Goal: Book appointment/travel/reservation

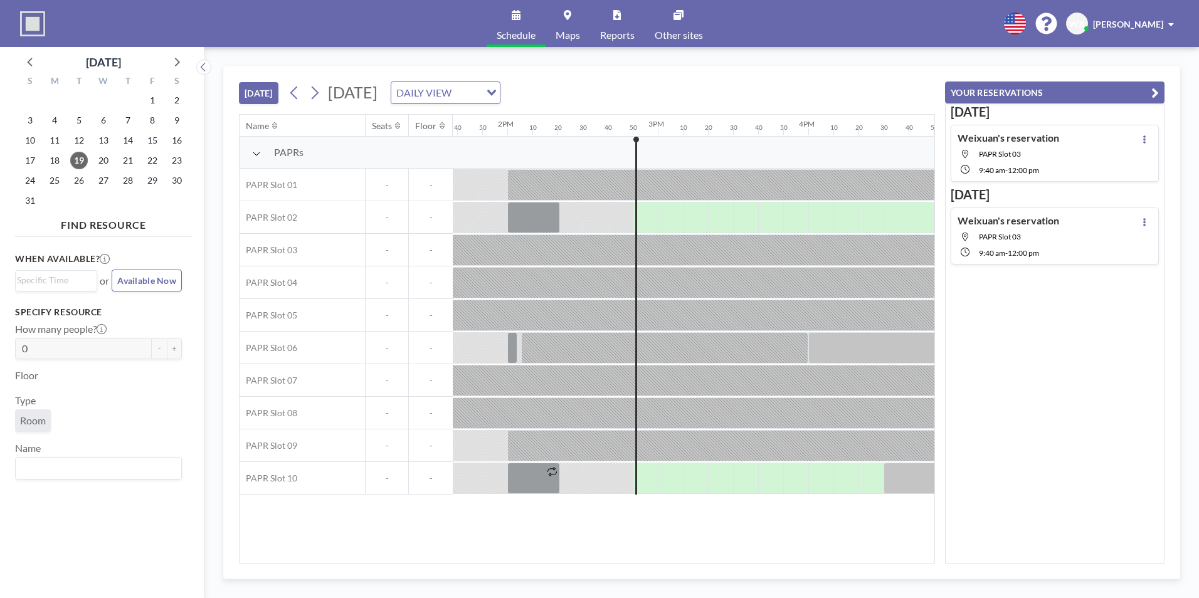
scroll to position [0, 2051]
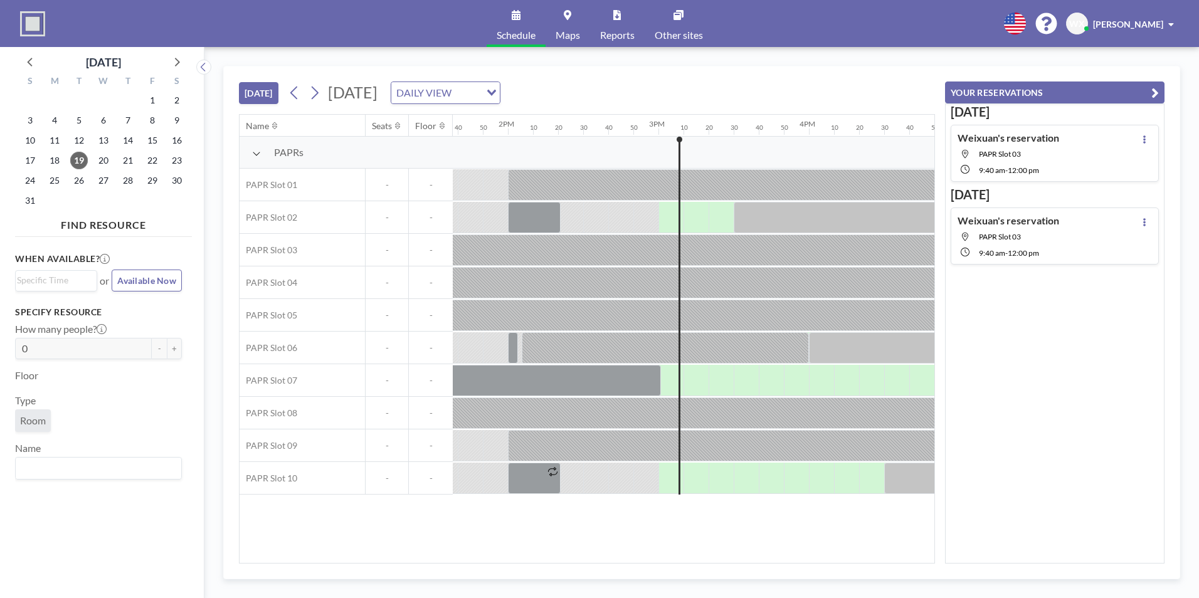
click at [742, 77] on div "[DATE] [DATE] DAILY VIEW Loading..." at bounding box center [587, 90] width 696 height 48
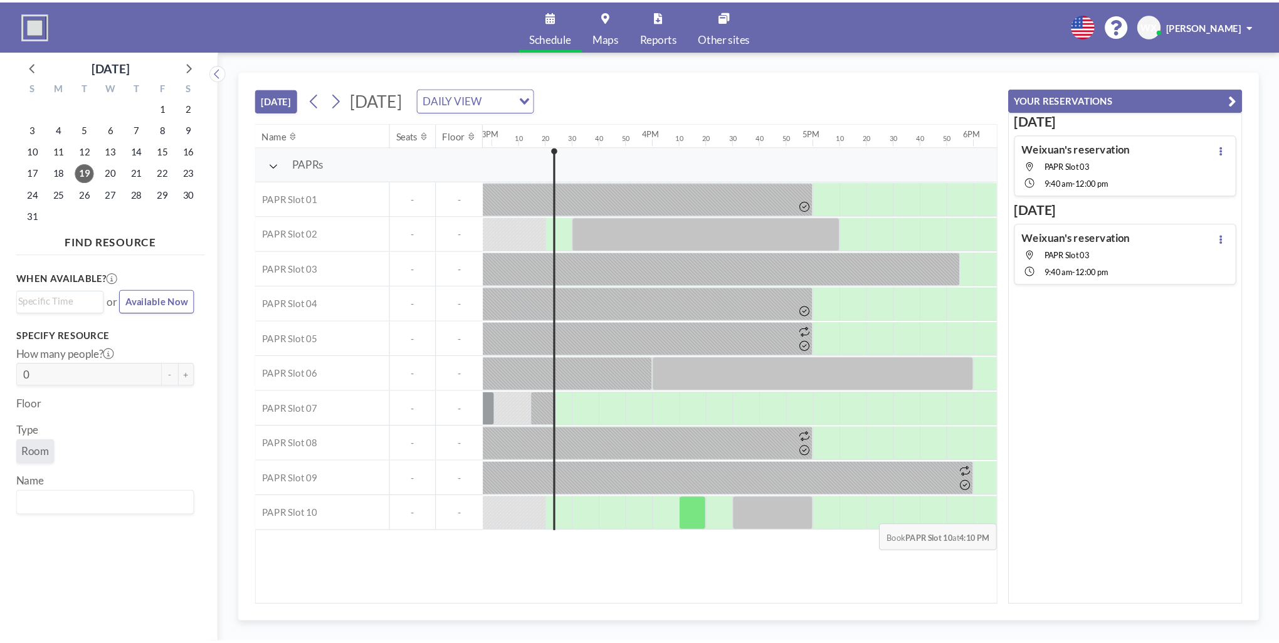
scroll to position [0, 2249]
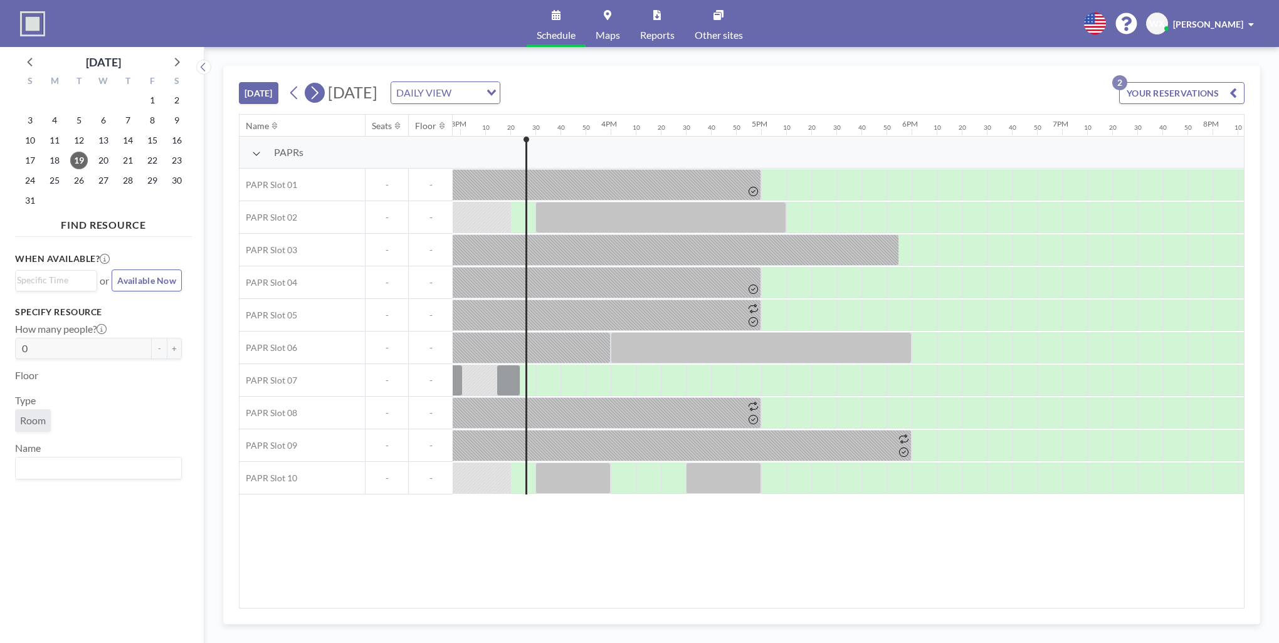
click at [317, 95] on icon at bounding box center [315, 93] width 7 height 13
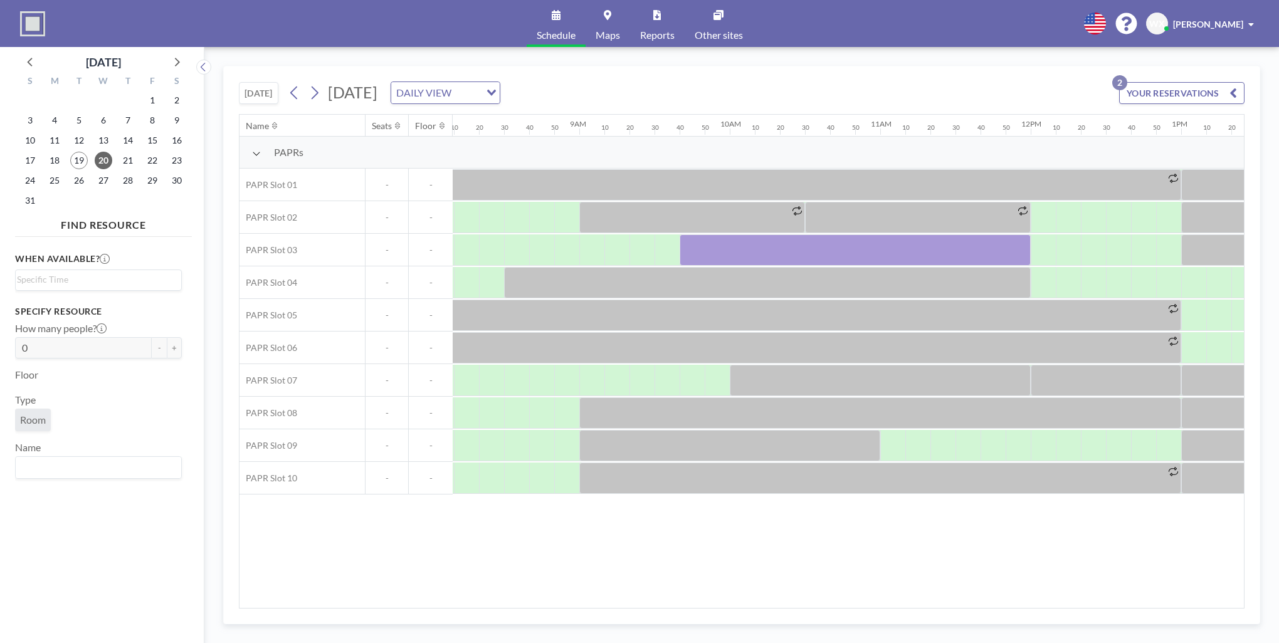
scroll to position [0, 1229]
drag, startPoint x: 852, startPoint y: 251, endPoint x: 791, endPoint y: 248, distance: 61.5
click at [791, 248] on div at bounding box center [853, 249] width 351 height 31
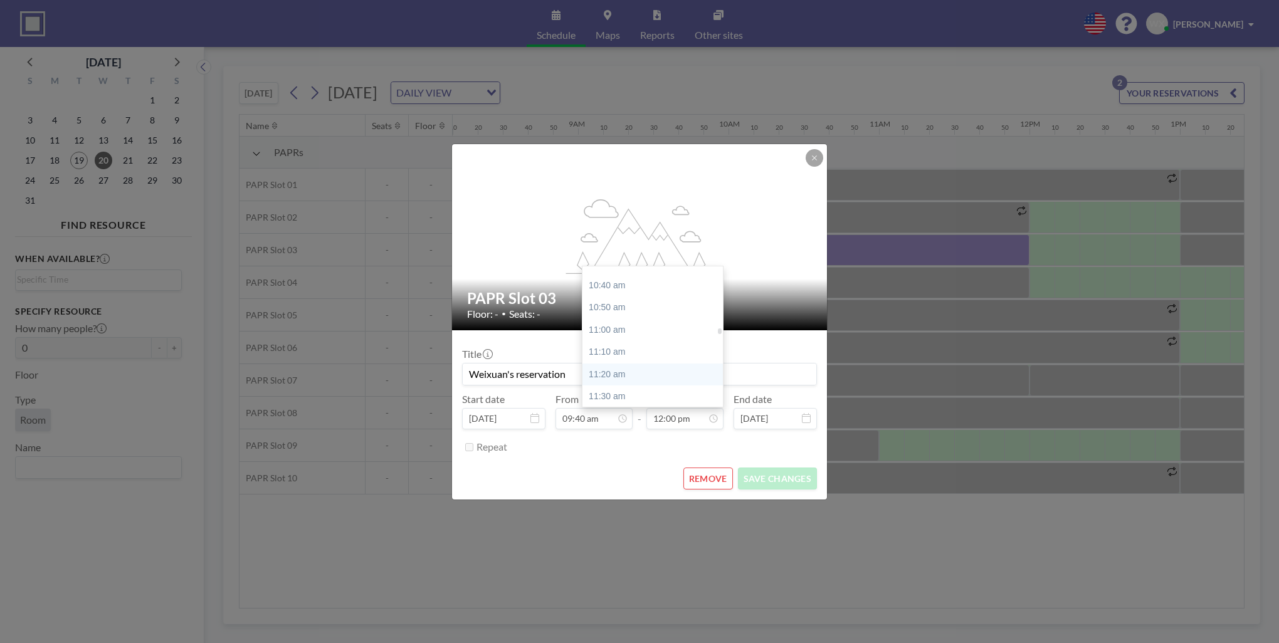
scroll to position [1419, 0]
click at [617, 266] on div "10:30 am" at bounding box center [655, 264] width 147 height 23
type input "10:30 am"
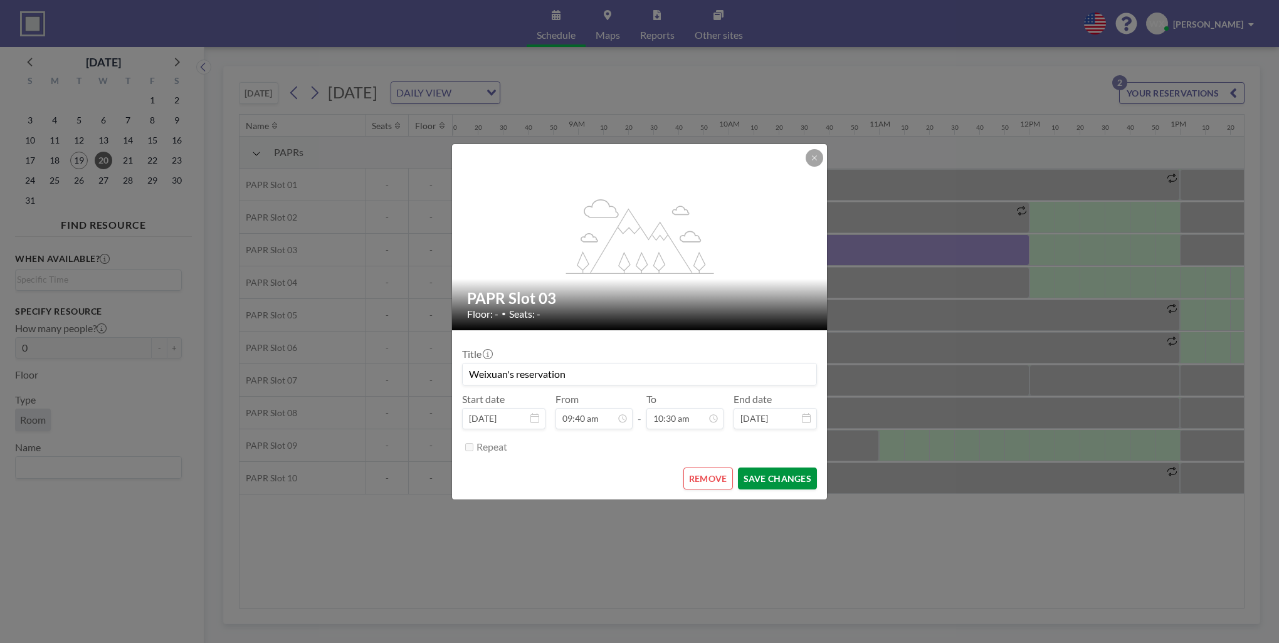
click at [762, 478] on button "SAVE CHANGES" at bounding box center [777, 479] width 79 height 22
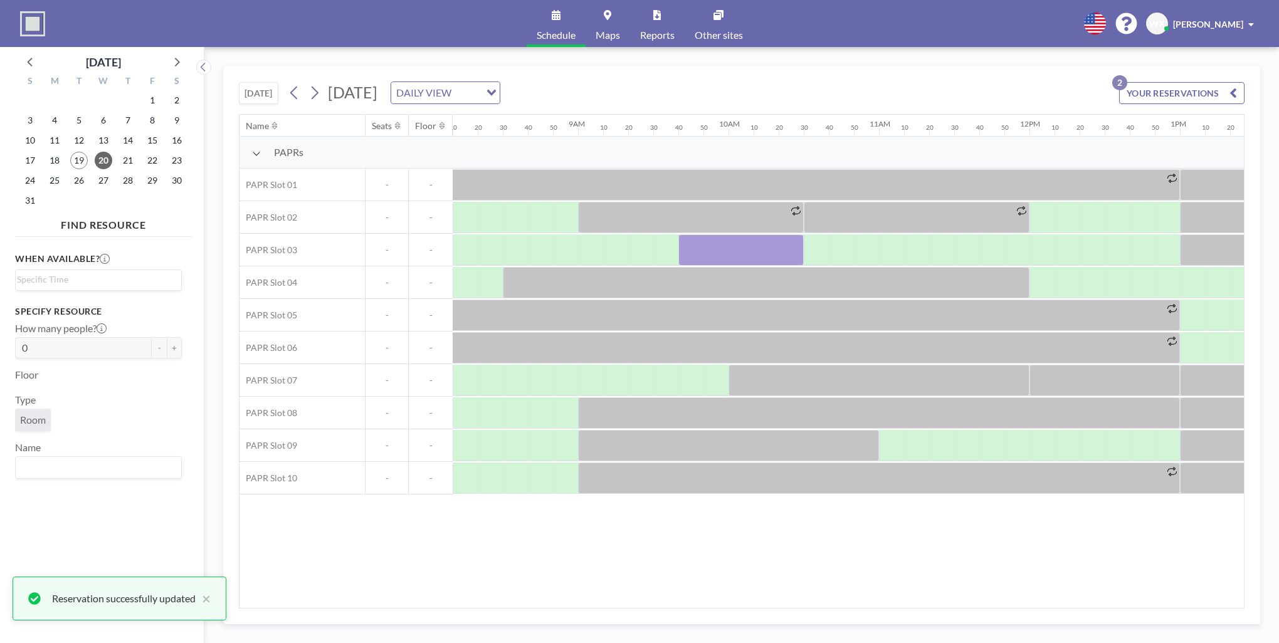
click at [747, 531] on div "Name Seats Floor 12AM 10 20 30 40 50 1AM 10 20 30 40 50 2AM 10 20 30 40 50 3AM …" at bounding box center [741, 361] width 1004 height 493
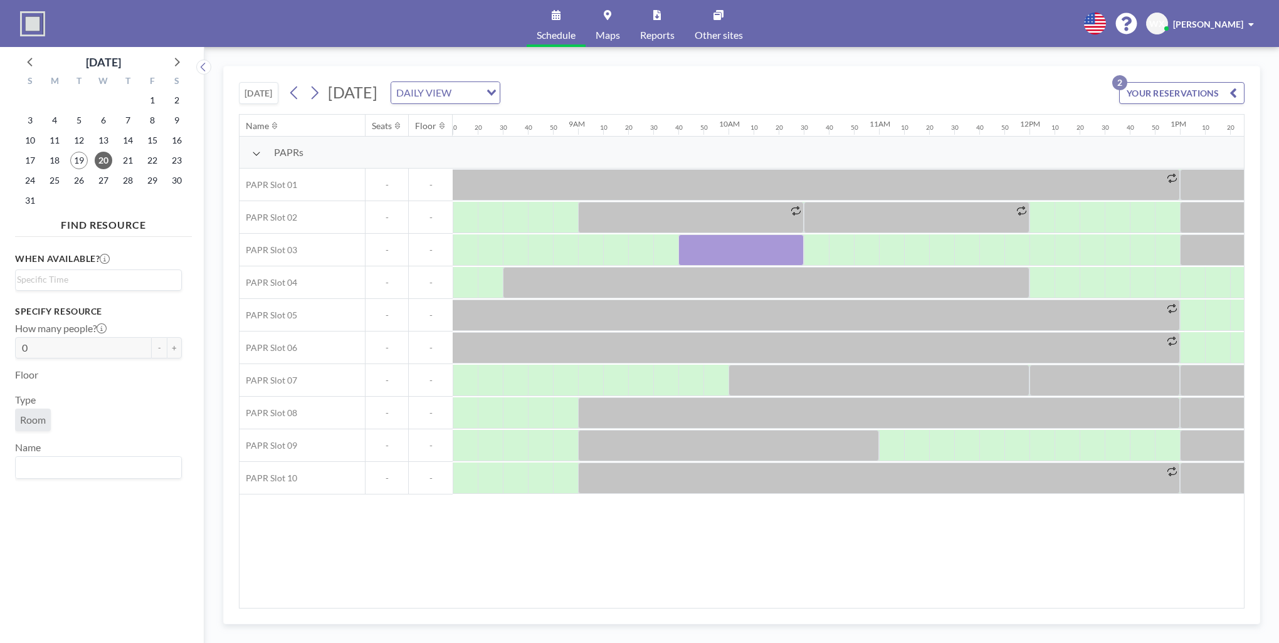
click at [792, 80] on div "[DATE] [DATE] DAILY VIEW Loading... YOUR RESERVATIONS 2" at bounding box center [742, 90] width 1006 height 48
drag, startPoint x: 735, startPoint y: 557, endPoint x: 733, endPoint y: 551, distance: 6.4
click at [734, 555] on div "Name Seats Floor 12AM 10 20 30 40 50 1AM 10 20 30 40 50 2AM 10 20 30 40 50 3AM …" at bounding box center [741, 361] width 1004 height 493
drag, startPoint x: 794, startPoint y: 248, endPoint x: 752, endPoint y: 246, distance: 42.1
click at [752, 246] on div at bounding box center [740, 249] width 125 height 31
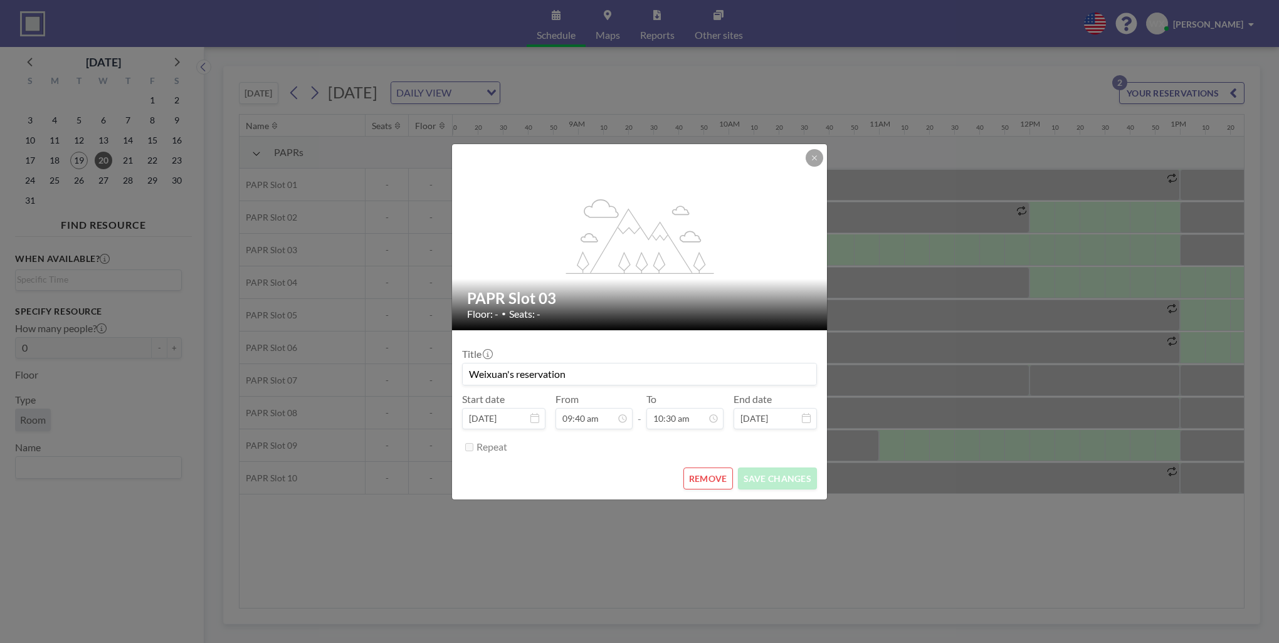
scroll to position [1406, 0]
click at [712, 474] on button "REMOVE" at bounding box center [708, 479] width 50 height 22
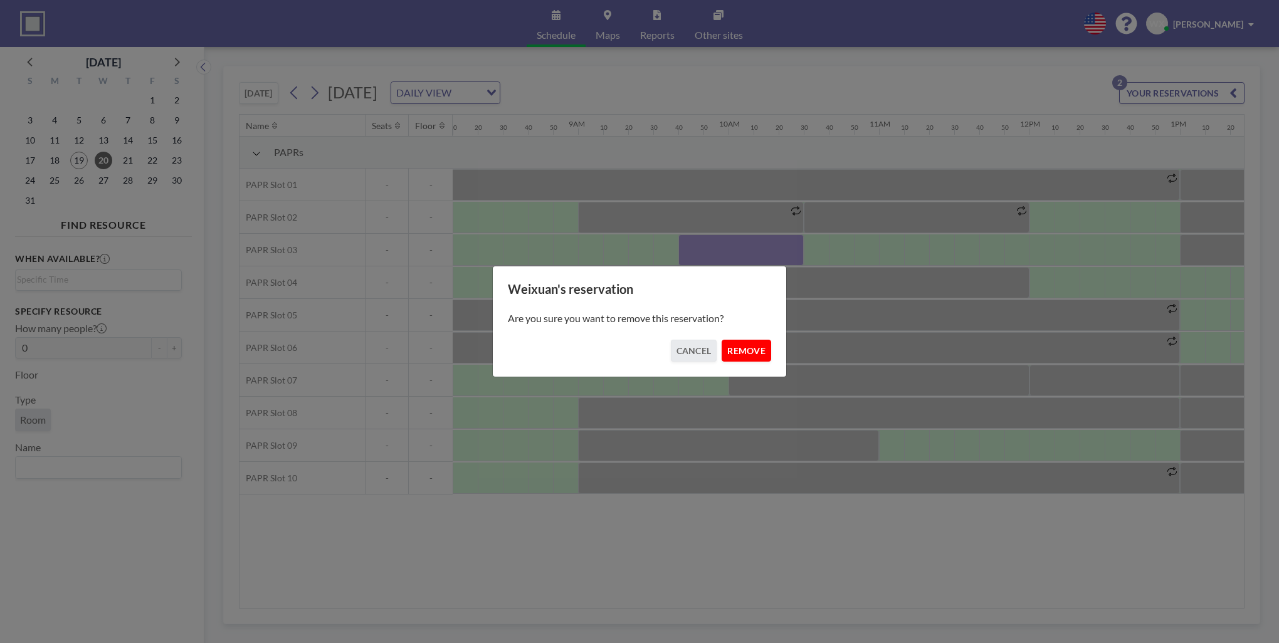
click at [757, 344] on button "REMOVE" at bounding box center [747, 351] width 50 height 22
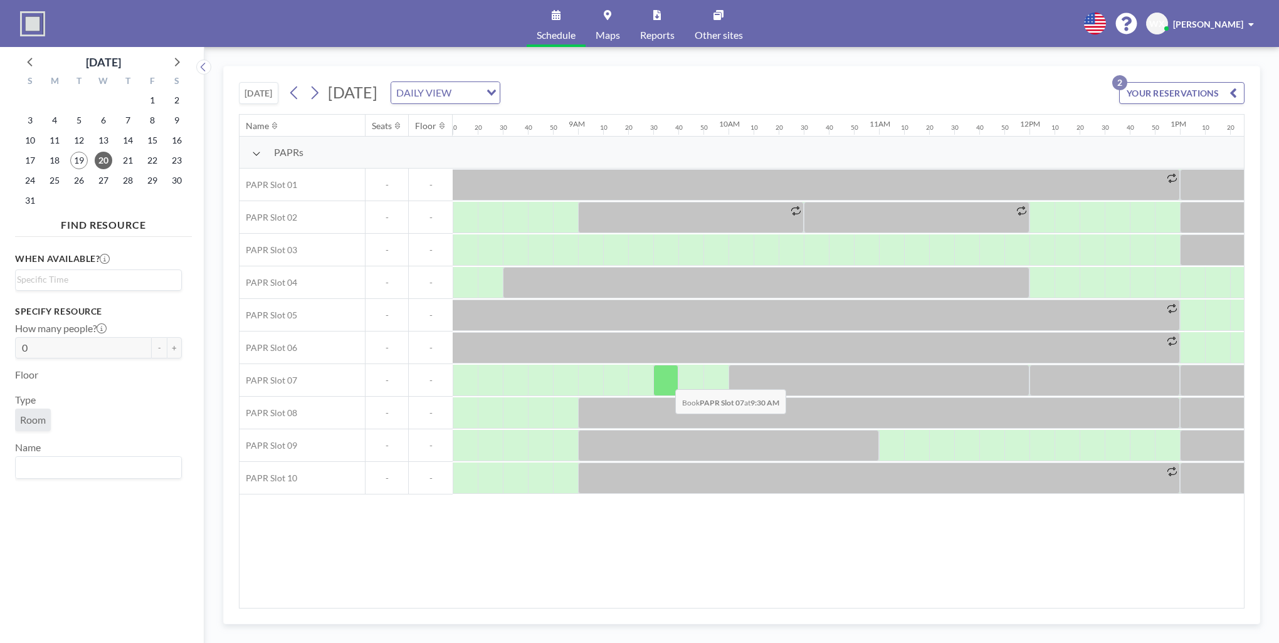
click at [665, 380] on div at bounding box center [665, 380] width 25 height 31
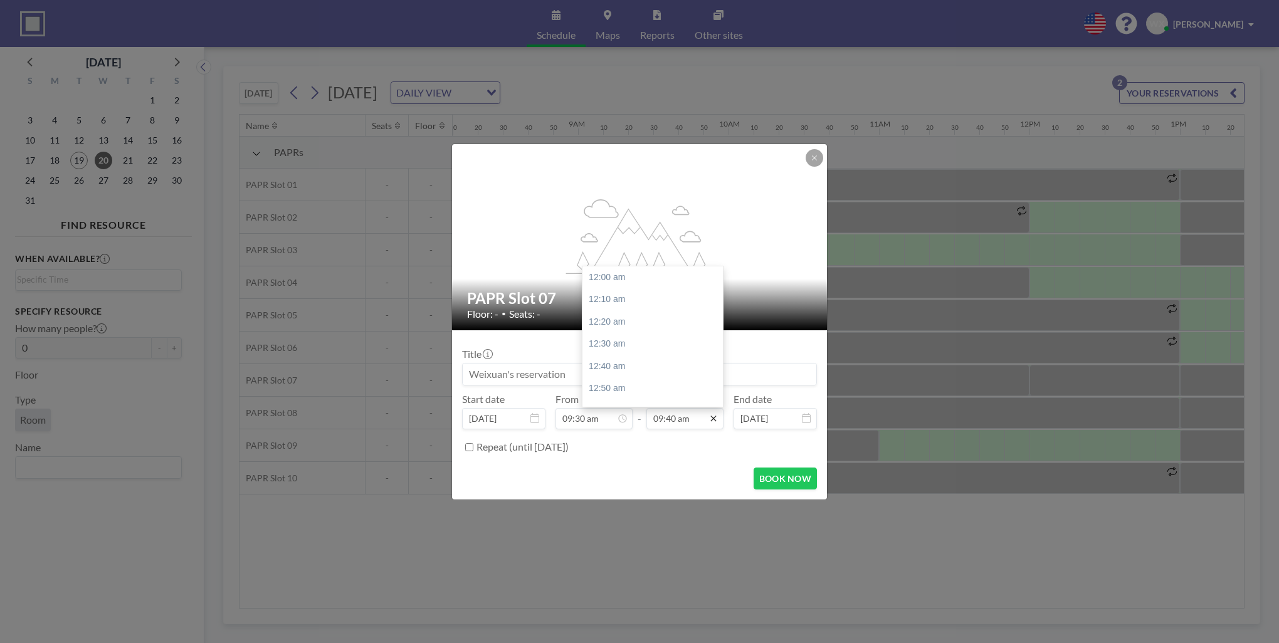
scroll to position [1294, 0]
click at [623, 322] on div "10:00 am" at bounding box center [655, 322] width 147 height 23
type input "10:00 am"
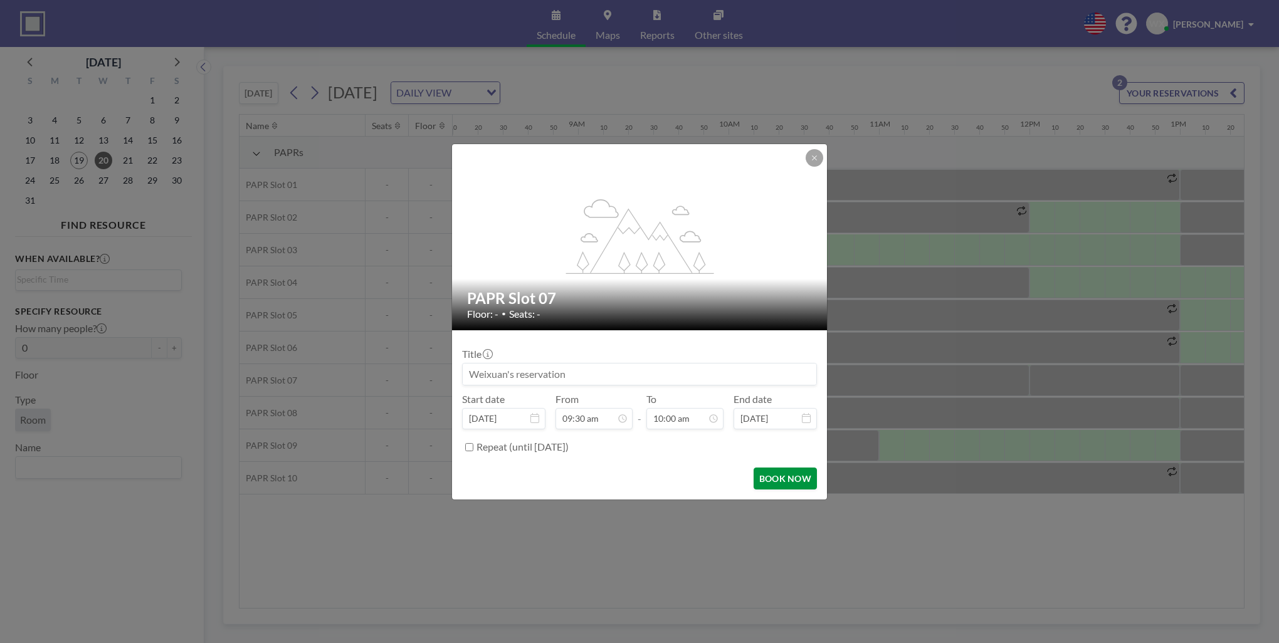
click at [766, 476] on button "BOOK NOW" at bounding box center [785, 479] width 63 height 22
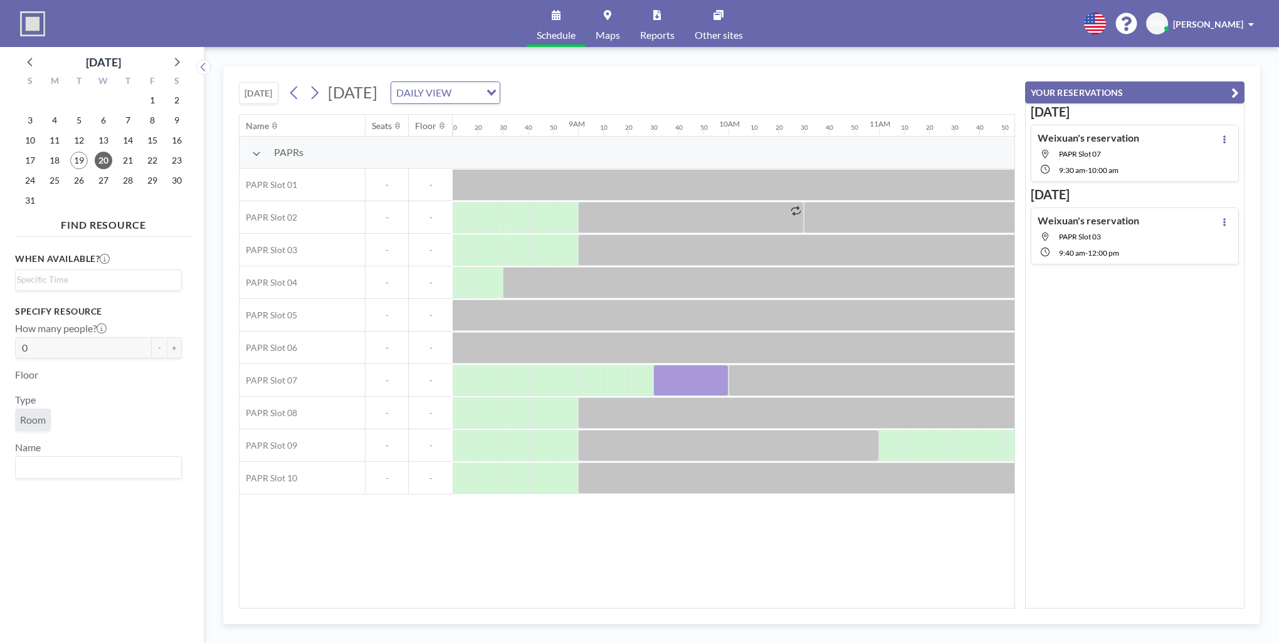
click at [883, 80] on div "[DATE] [DATE] DAILY VIEW Loading..." at bounding box center [627, 90] width 776 height 48
click at [298, 93] on icon at bounding box center [294, 92] width 12 height 19
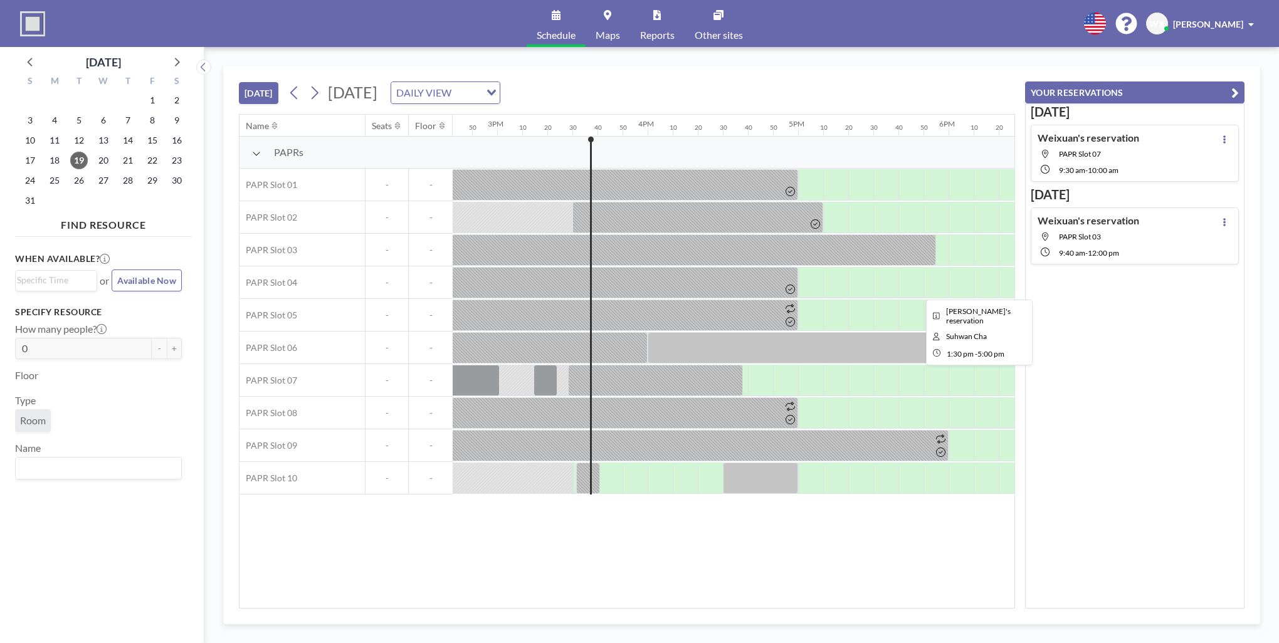
scroll to position [0, 2307]
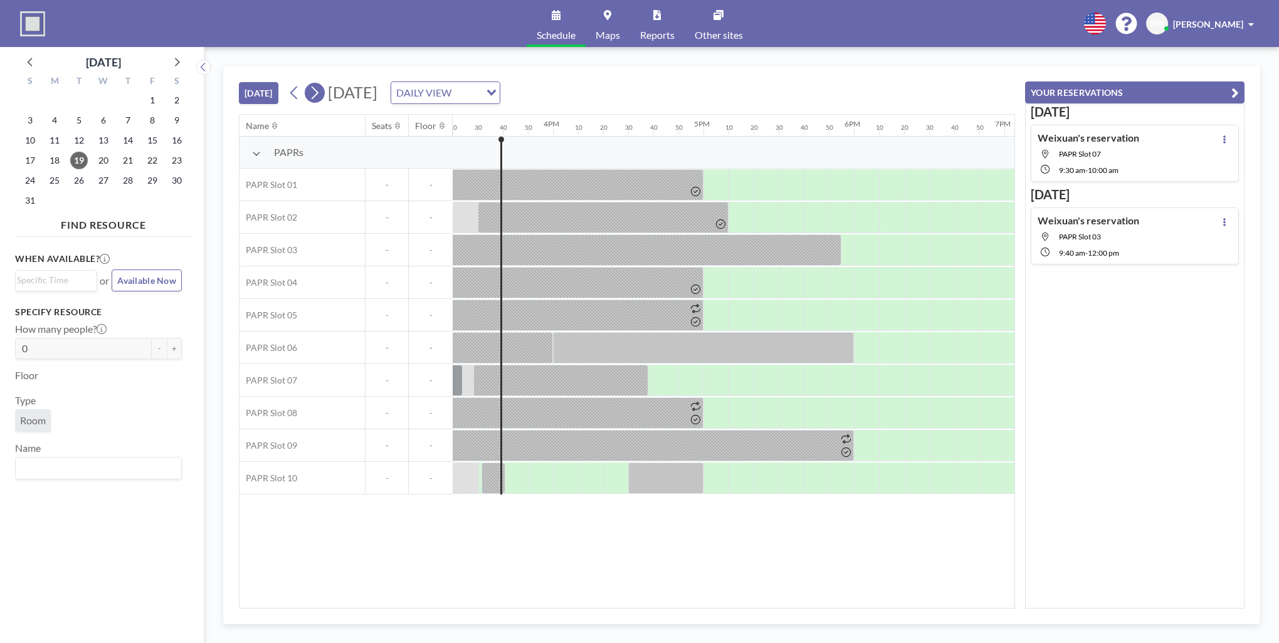
click at [320, 89] on icon at bounding box center [314, 92] width 12 height 19
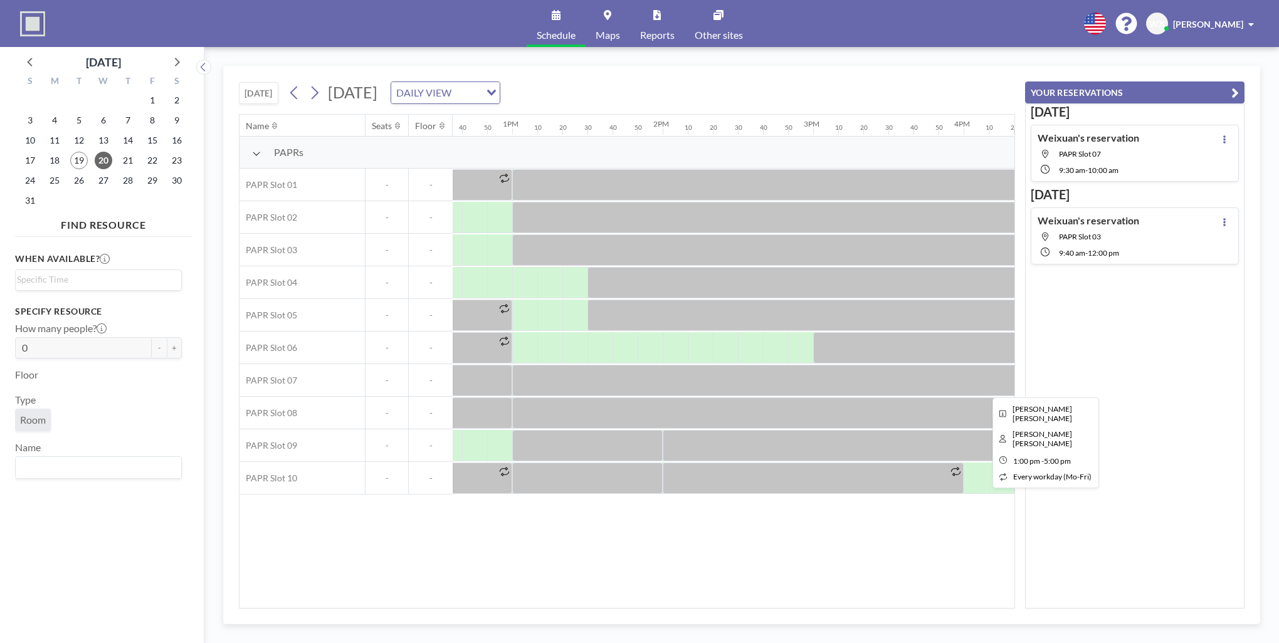
scroll to position [0, 1914]
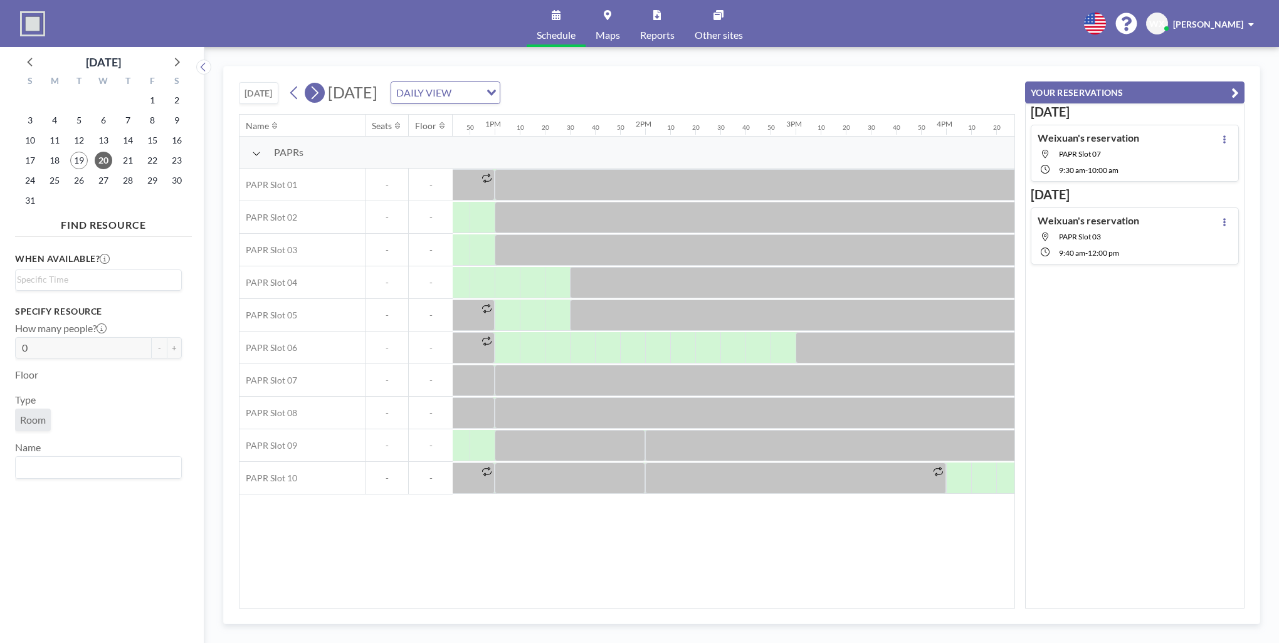
click at [311, 95] on icon at bounding box center [314, 92] width 12 height 19
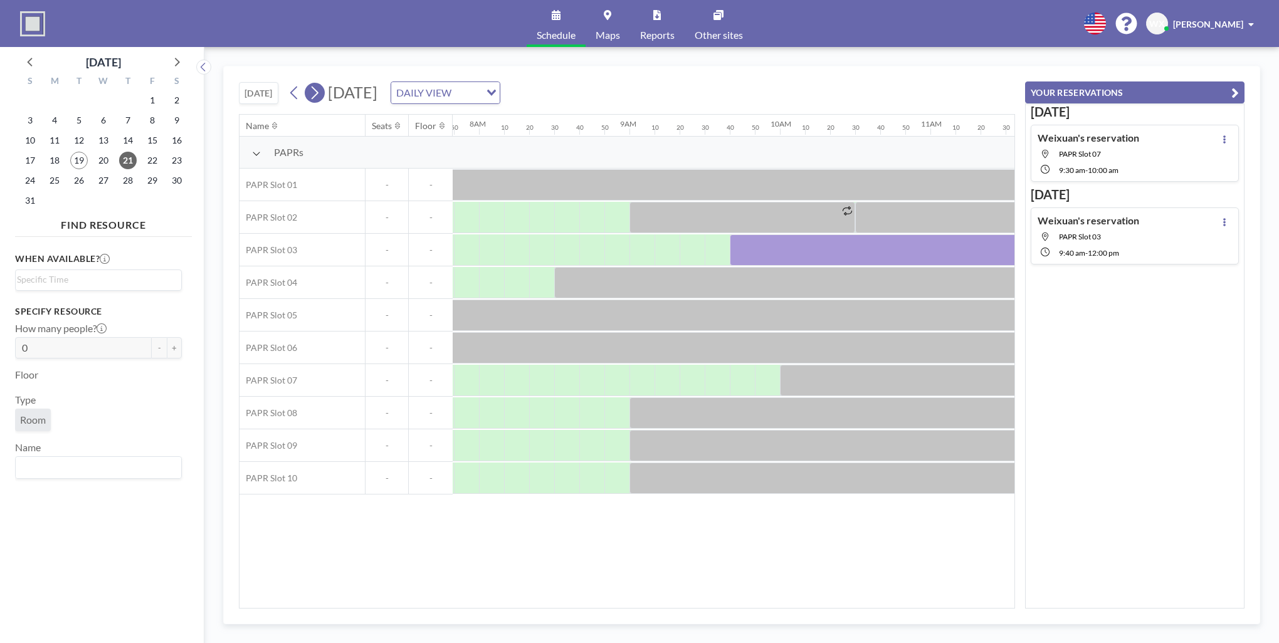
scroll to position [0, 1179]
click at [293, 92] on icon at bounding box center [294, 92] width 12 height 19
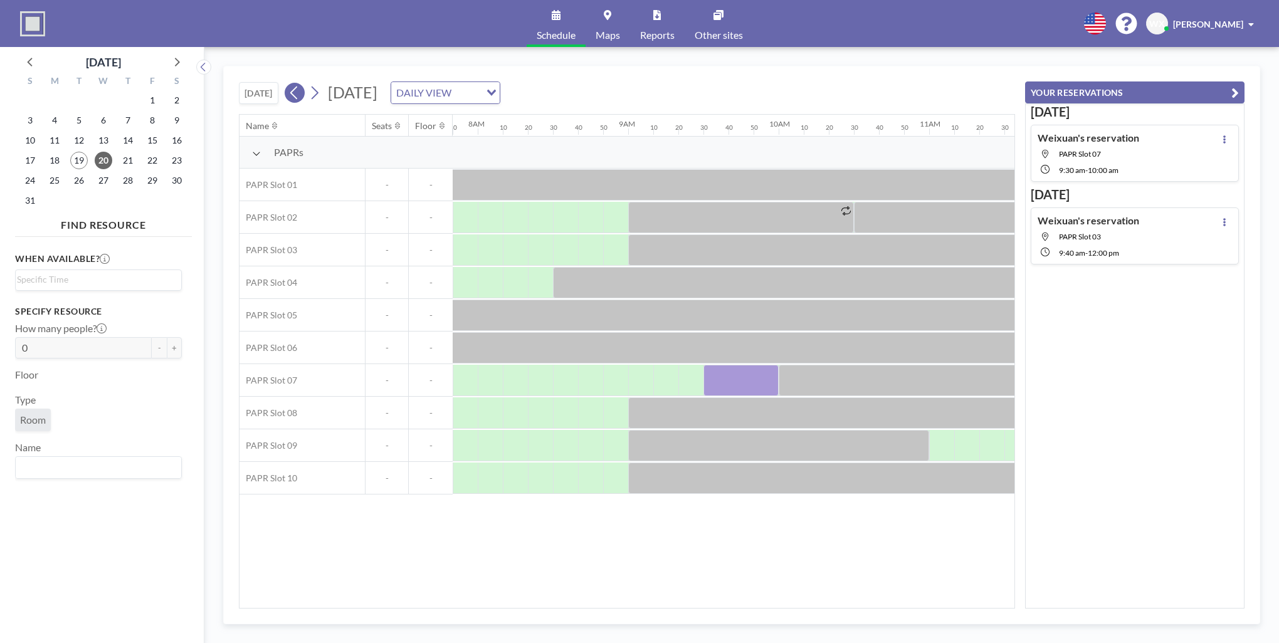
click at [300, 92] on icon at bounding box center [294, 92] width 12 height 19
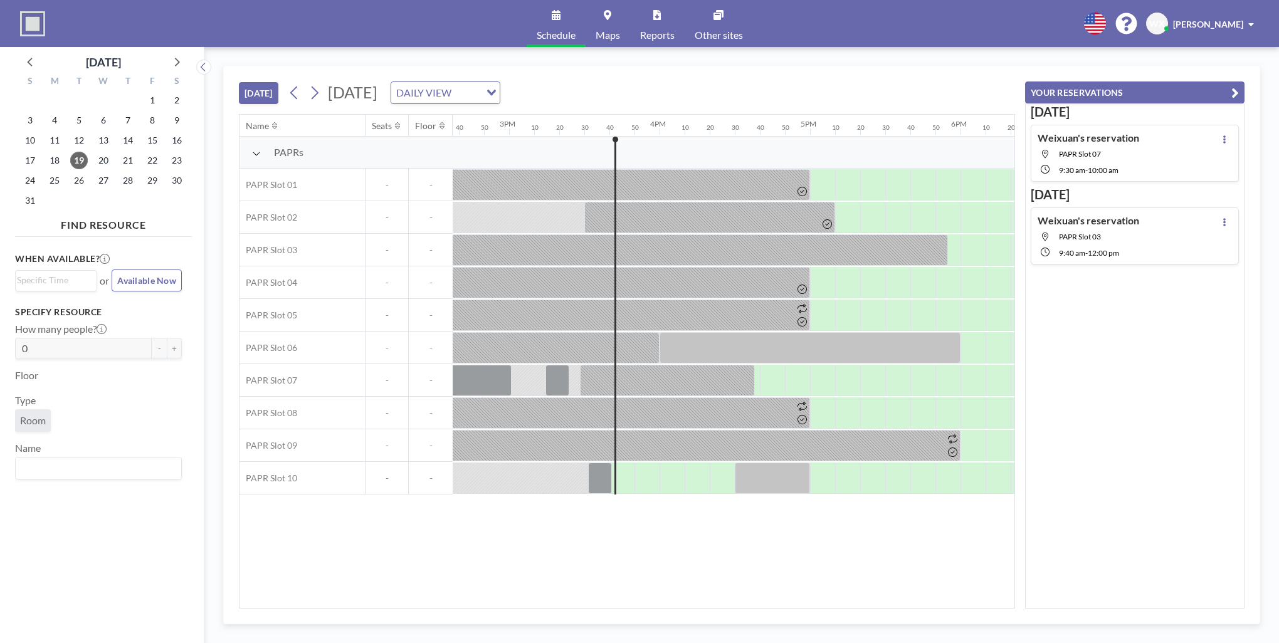
scroll to position [0, 2332]
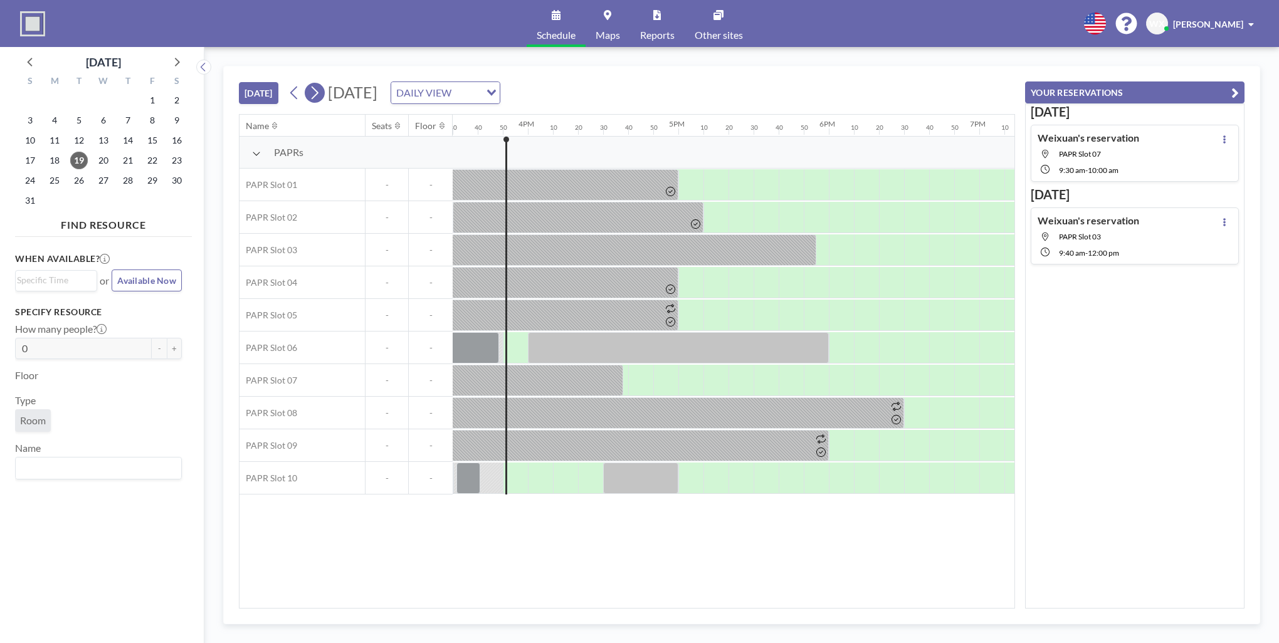
click at [320, 97] on icon at bounding box center [314, 92] width 12 height 19
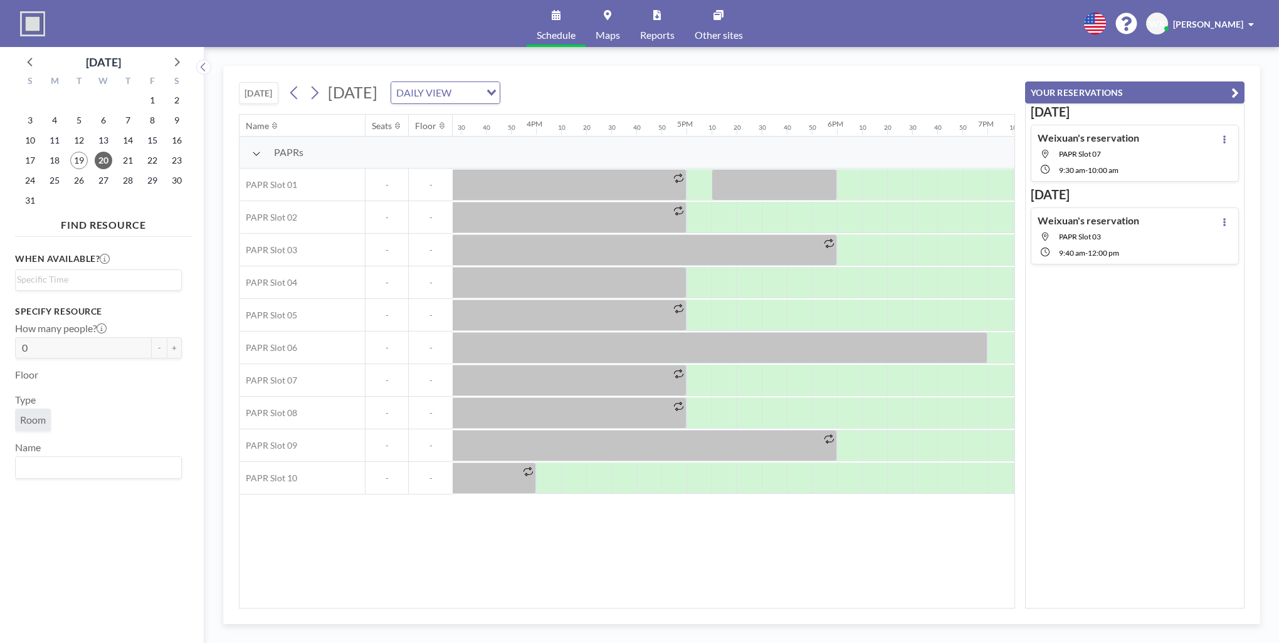
scroll to position [0, 2325]
click at [320, 92] on icon at bounding box center [314, 92] width 12 height 19
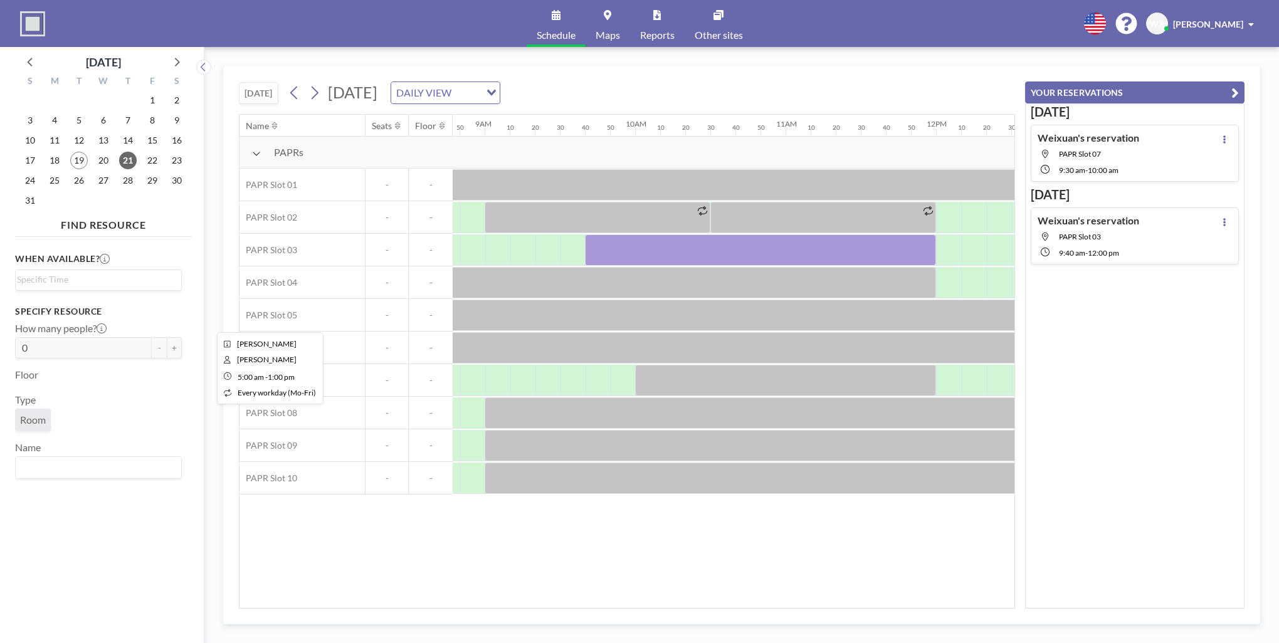
scroll to position [0, 1322]
click at [269, 90] on button "[DATE]" at bounding box center [258, 93] width 39 height 22
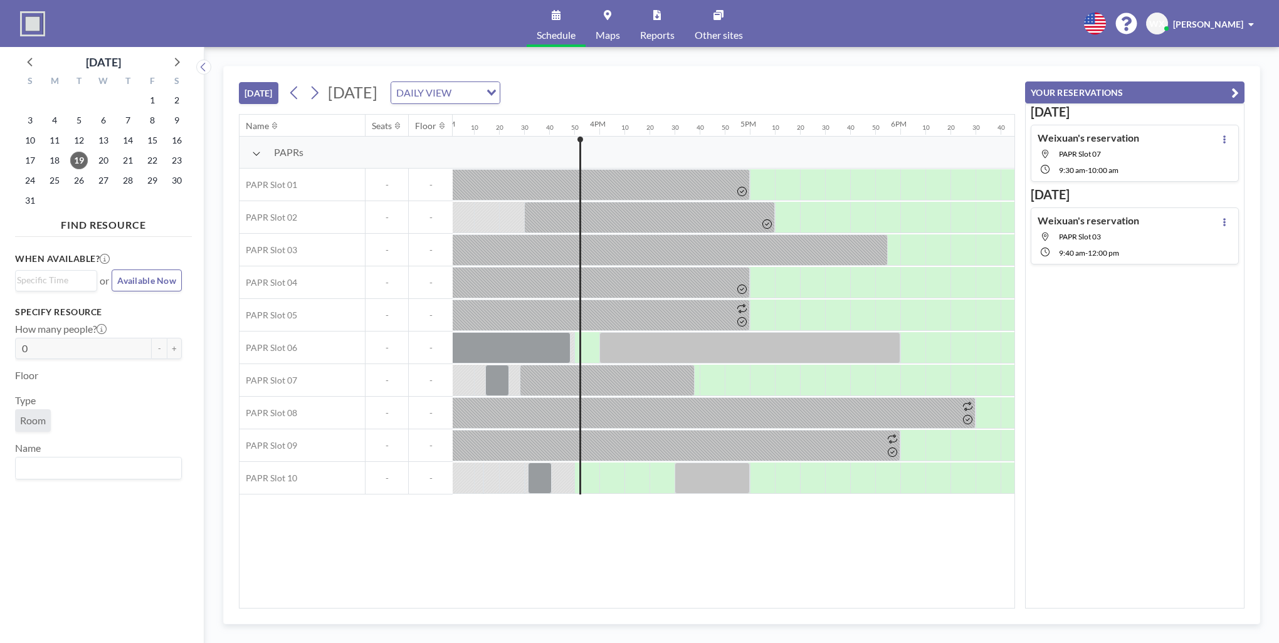
scroll to position [0, 2357]
